Goal: Task Accomplishment & Management: Manage account settings

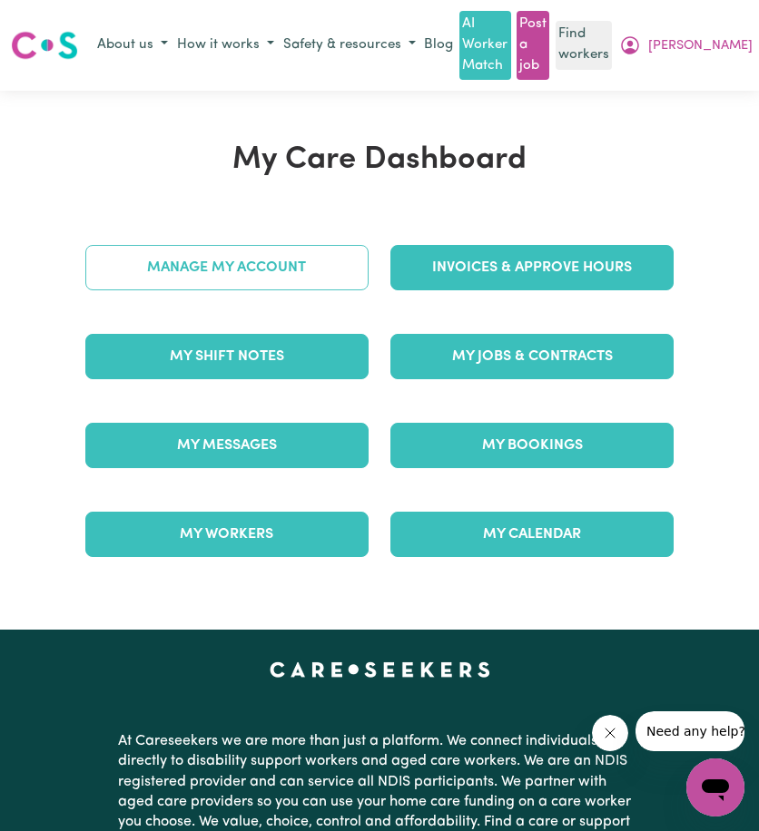
click at [231, 277] on link "Manage My Account" at bounding box center [226, 267] width 283 height 45
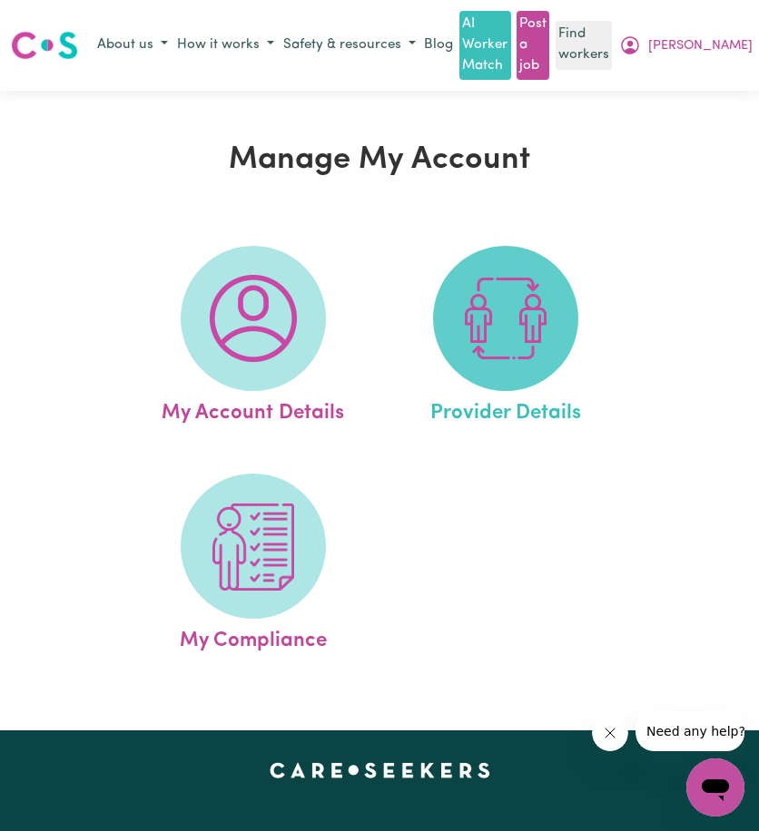
click at [538, 328] on img at bounding box center [505, 318] width 87 height 87
select select "NDIS_FUNDING_SELF_MANAGED"
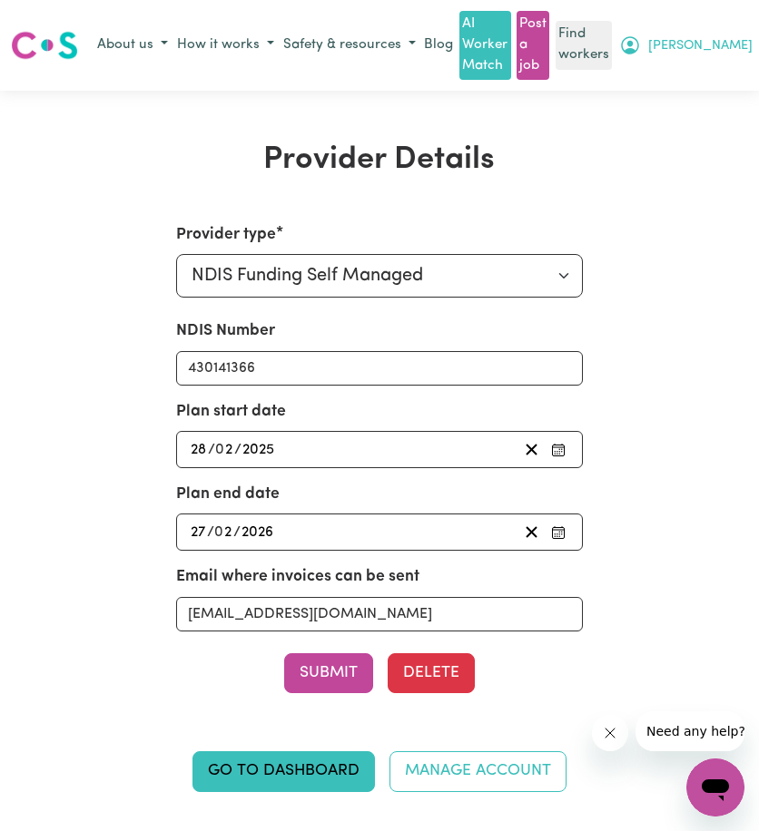
click at [740, 42] on span "[PERSON_NAME]" at bounding box center [700, 46] width 104 height 20
click at [718, 104] on link "Logout" at bounding box center [683, 115] width 143 height 34
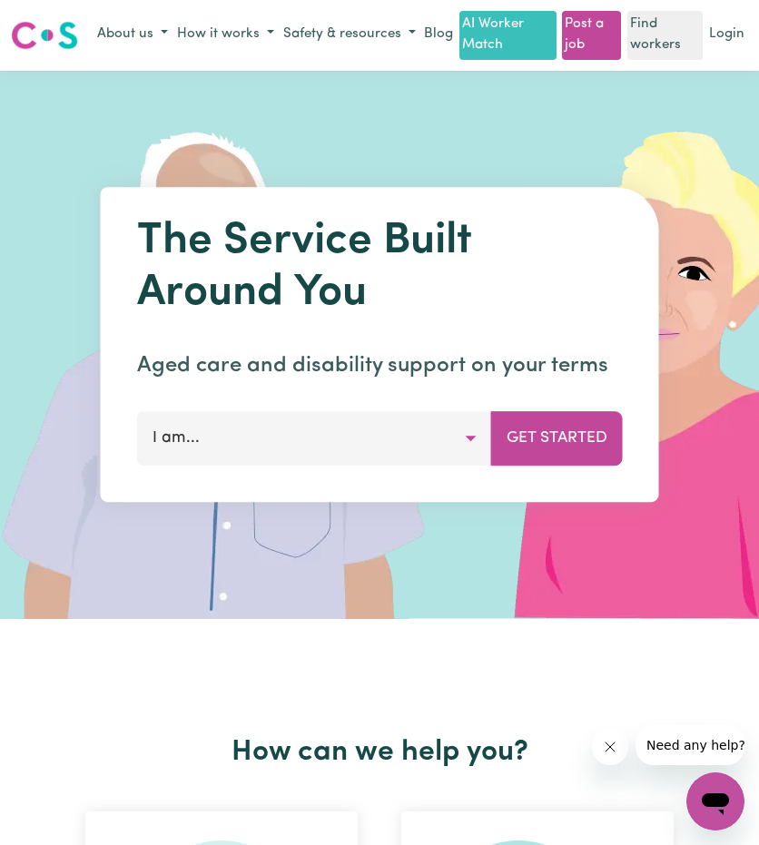
click at [739, 49] on link "Login" at bounding box center [726, 35] width 43 height 28
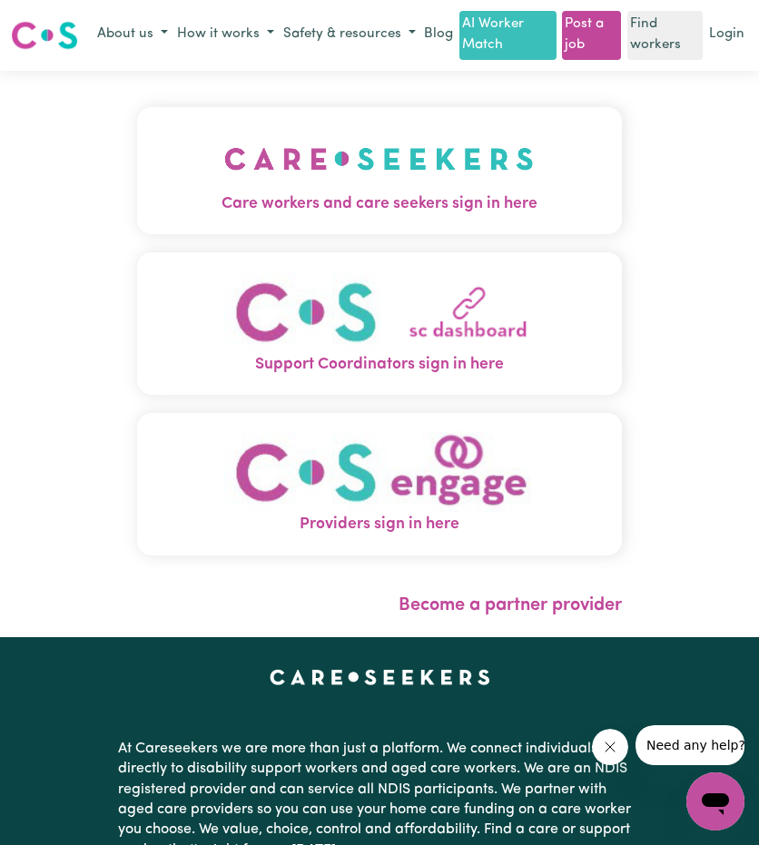
click at [290, 186] on img "Care workers and care seekers sign in here" at bounding box center [378, 158] width 309 height 67
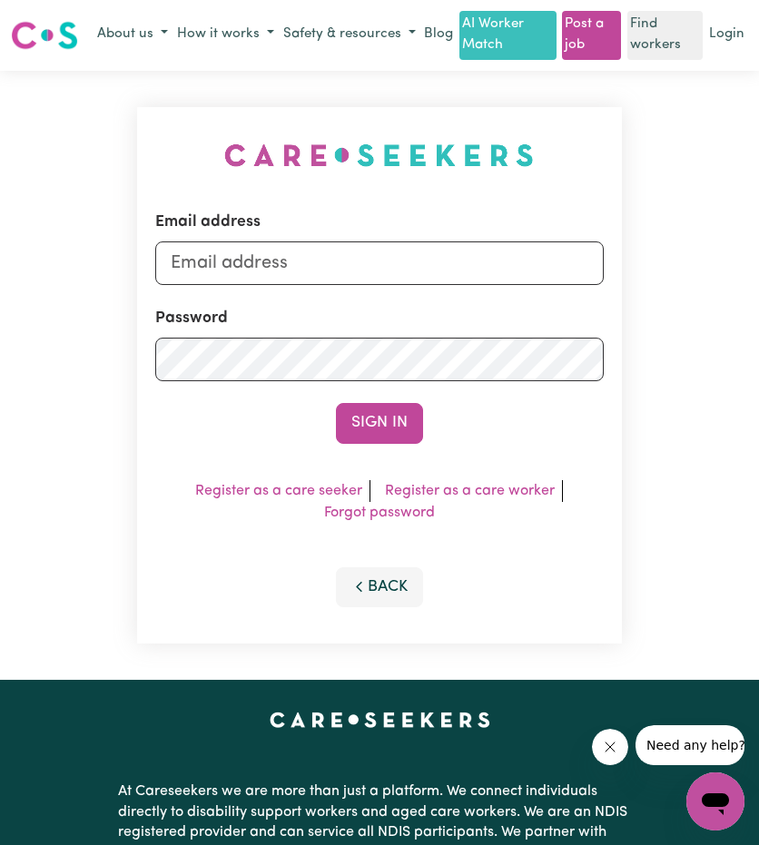
click at [260, 313] on form "Email address Password Sign In" at bounding box center [378, 327] width 447 height 233
click at [283, 306] on form "Email address Password Sign In" at bounding box center [378, 327] width 447 height 233
click at [305, 282] on input "Email address" at bounding box center [378, 263] width 447 height 44
drag, startPoint x: 263, startPoint y: 294, endPoint x: 642, endPoint y: 315, distance: 379.9
click at [632, 313] on div "Email address [EMAIL_ADDRESS][PERSON_NAME][DOMAIN_NAME] Password Sign In Regist…" at bounding box center [379, 376] width 759 height 610
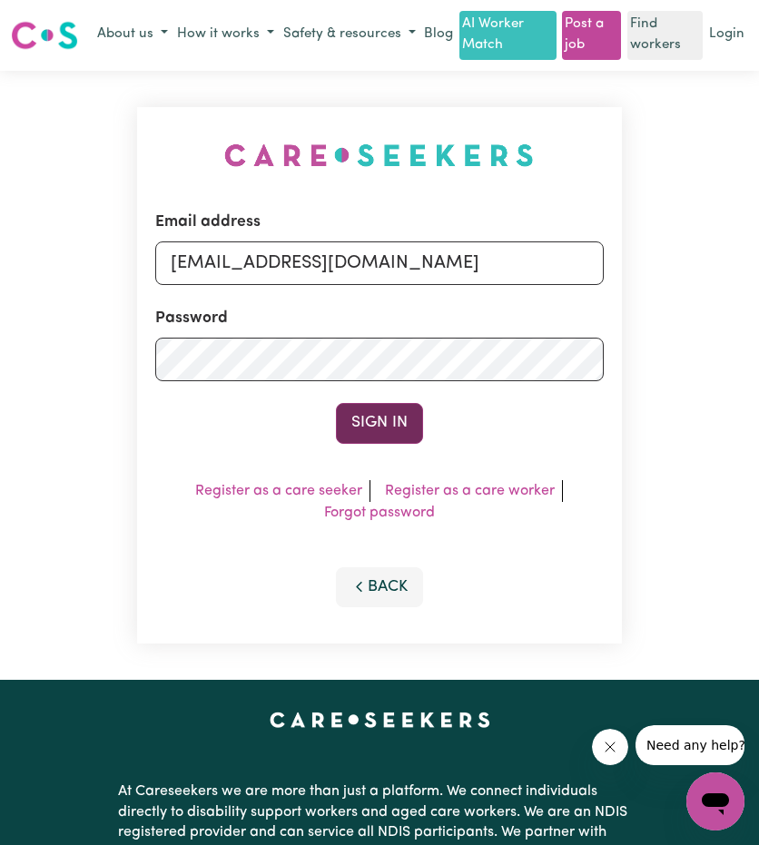
type input "[EMAIL_ADDRESS][DOMAIN_NAME]"
click at [391, 443] on button "Sign In" at bounding box center [379, 423] width 87 height 40
